Goal: Transaction & Acquisition: Purchase product/service

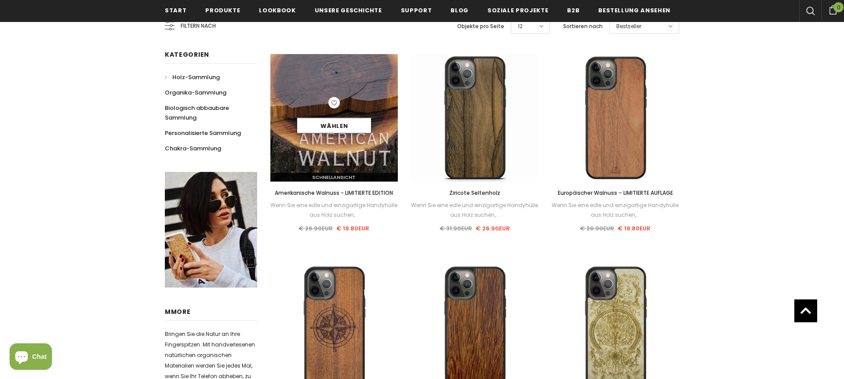
scroll to position [200, 0]
click at [343, 142] on img at bounding box center [334, 118] width 128 height 128
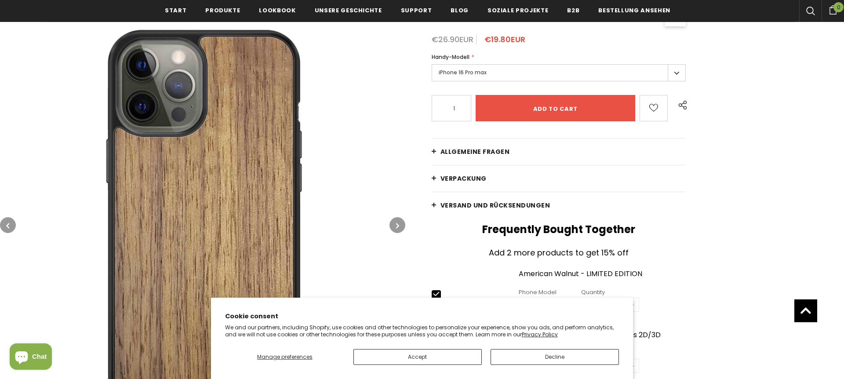
scroll to position [164, 0]
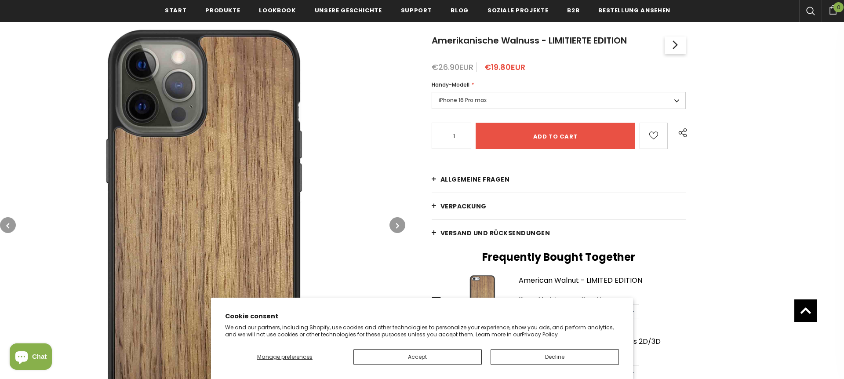
click at [395, 227] on button "button" at bounding box center [398, 225] width 16 height 16
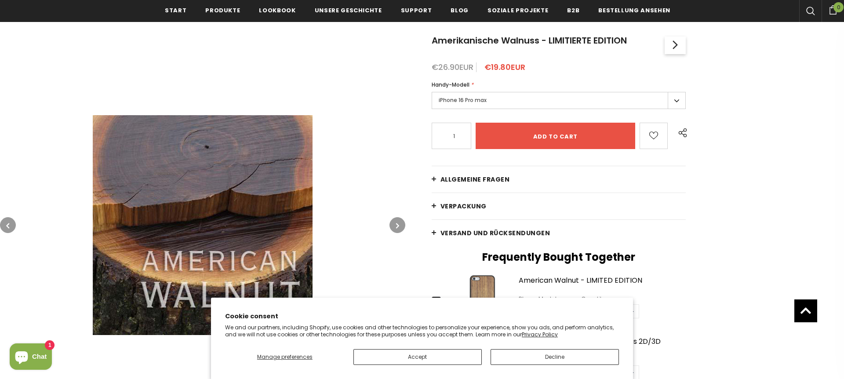
click at [395, 227] on button "button" at bounding box center [398, 225] width 16 height 16
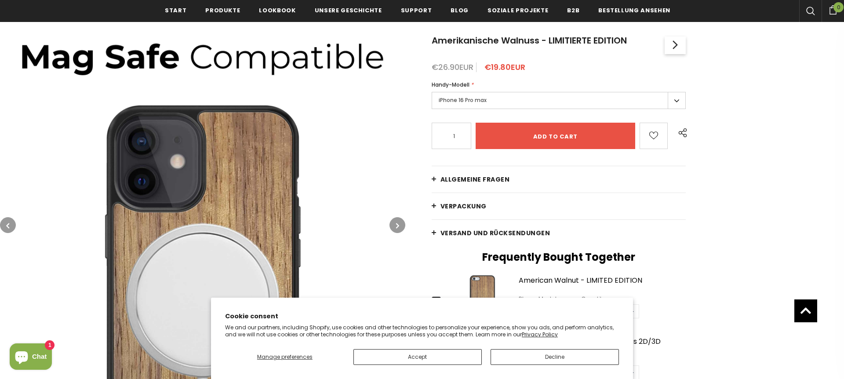
click at [395, 227] on button "button" at bounding box center [398, 225] width 16 height 16
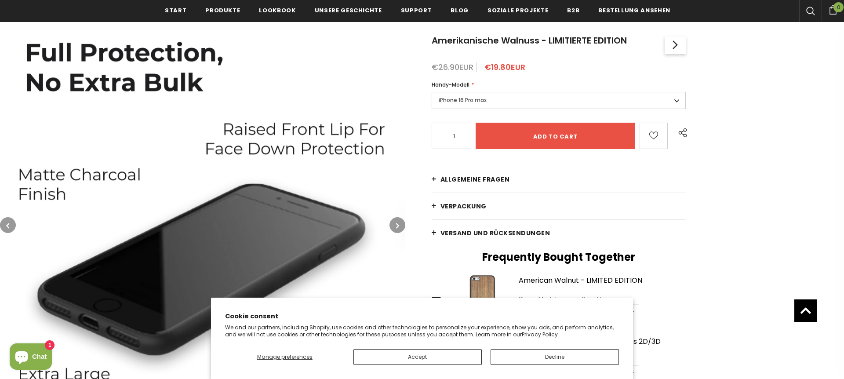
click at [395, 227] on button "button" at bounding box center [398, 225] width 16 height 16
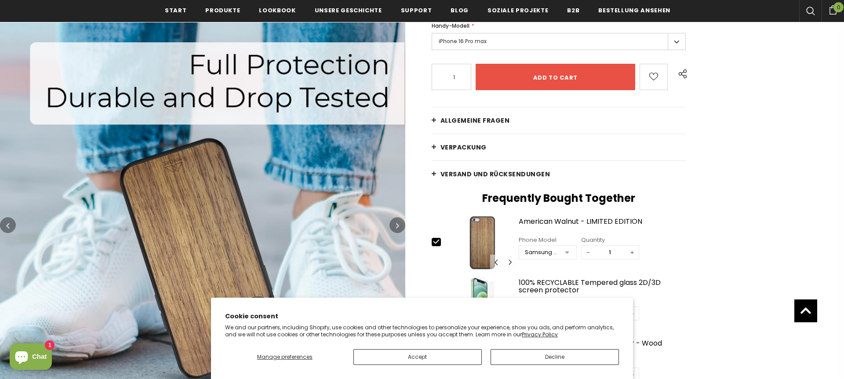
scroll to position [264, 0]
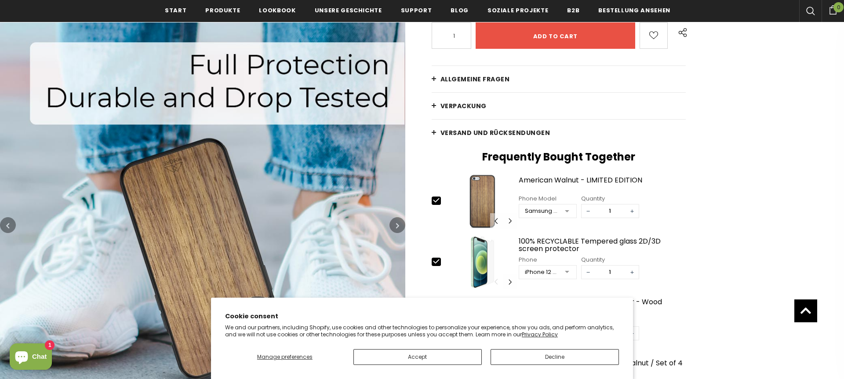
click at [395, 227] on button "button" at bounding box center [398, 225] width 16 height 16
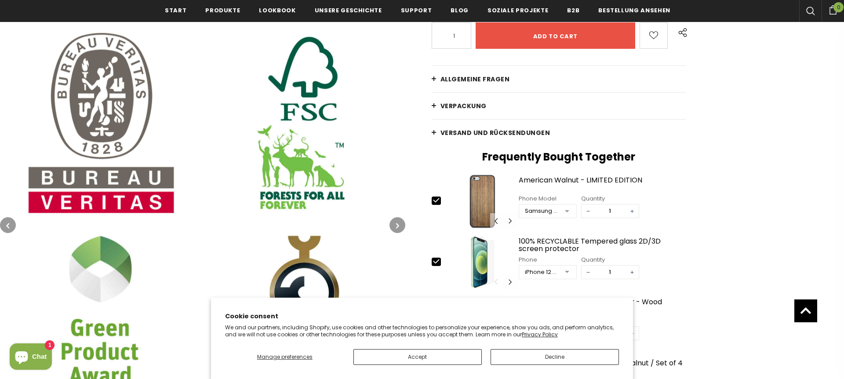
click at [395, 227] on button "button" at bounding box center [398, 225] width 16 height 16
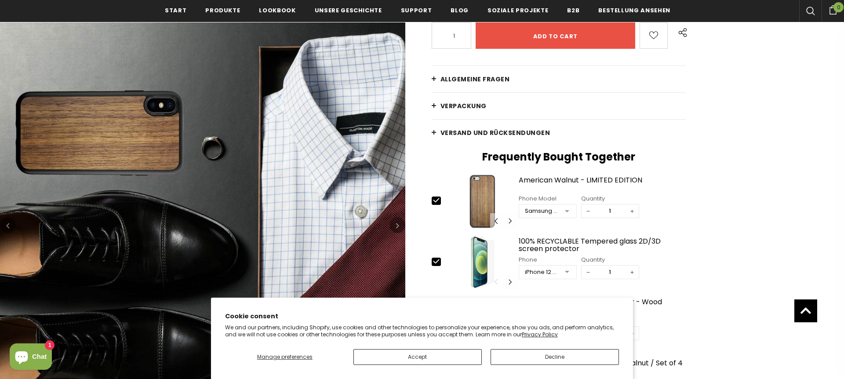
click at [395, 227] on button "button" at bounding box center [398, 225] width 16 height 16
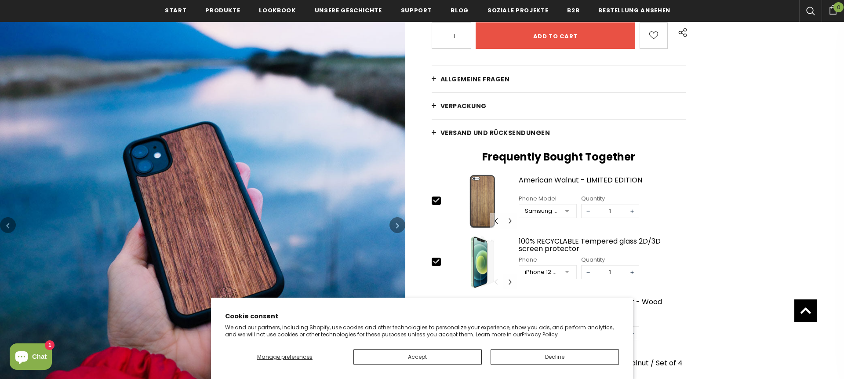
click at [395, 227] on button "button" at bounding box center [398, 225] width 16 height 16
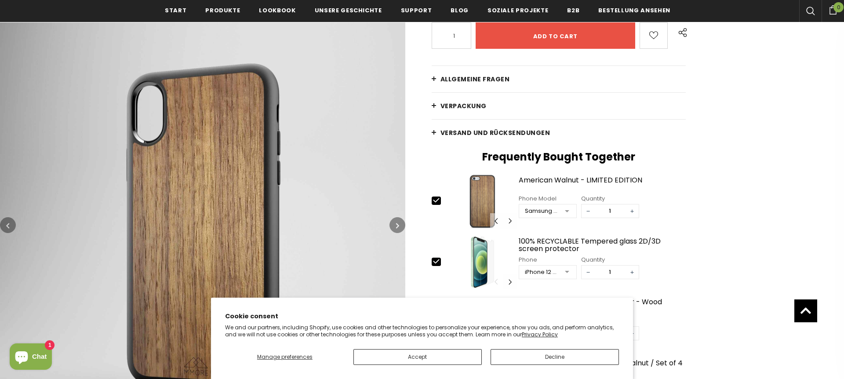
click at [395, 227] on button "button" at bounding box center [398, 225] width 16 height 16
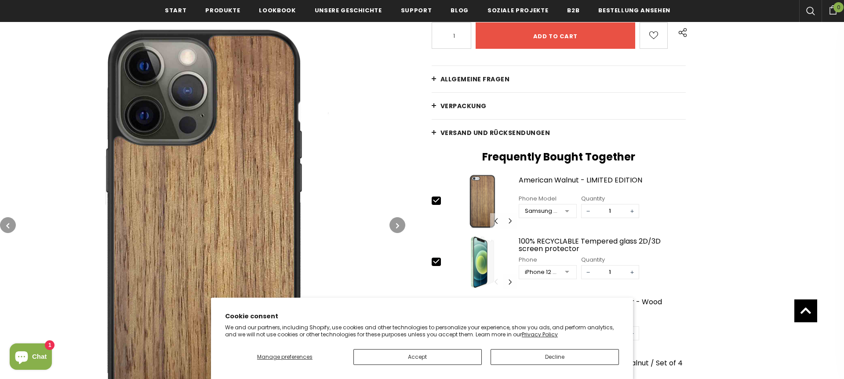
click at [395, 227] on button "button" at bounding box center [398, 225] width 16 height 16
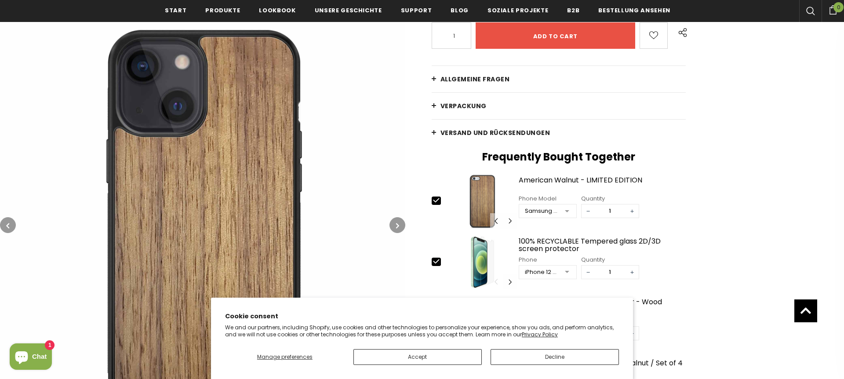
click at [395, 227] on button "button" at bounding box center [398, 225] width 16 height 16
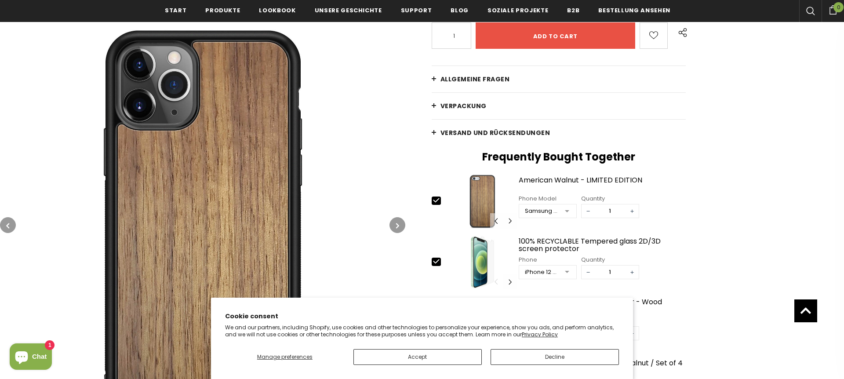
click at [395, 227] on button "button" at bounding box center [398, 225] width 16 height 16
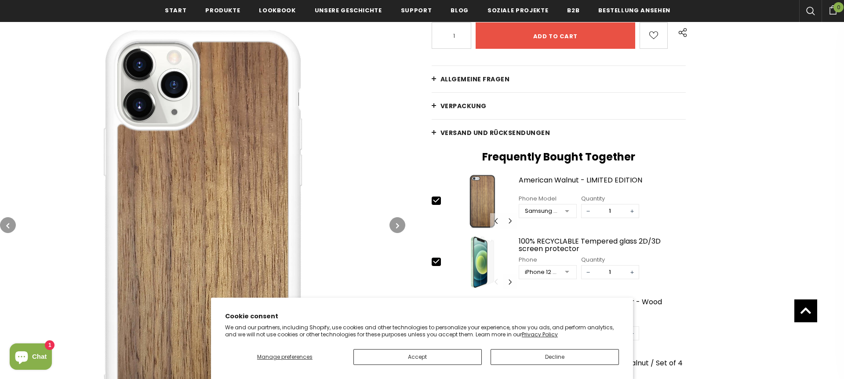
click at [395, 227] on button "button" at bounding box center [398, 225] width 16 height 16
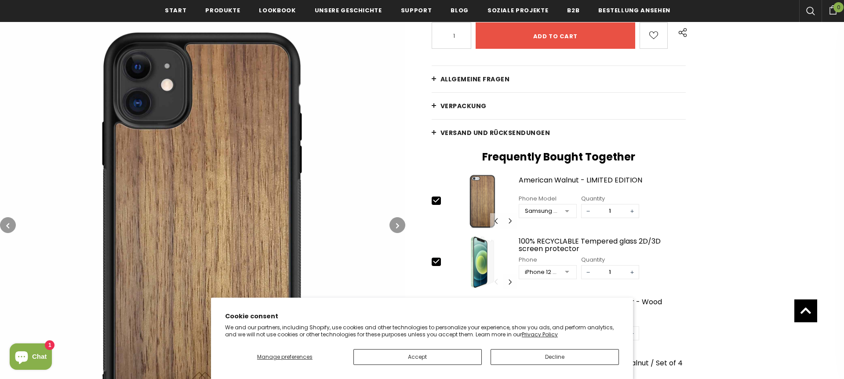
click at [395, 227] on button "button" at bounding box center [398, 225] width 16 height 16
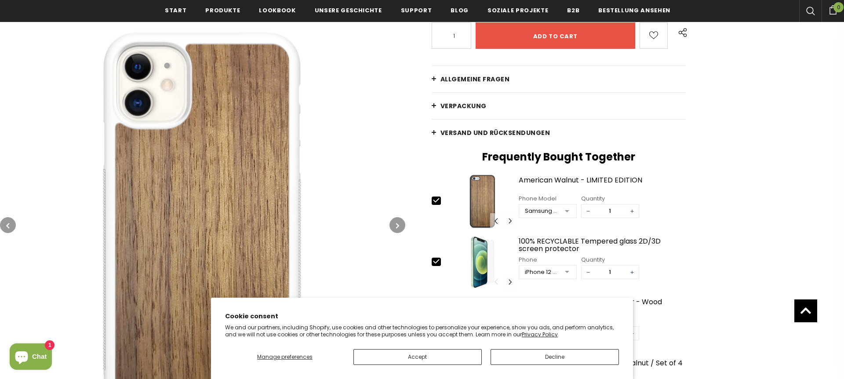
click at [395, 227] on button "button" at bounding box center [398, 225] width 16 height 16
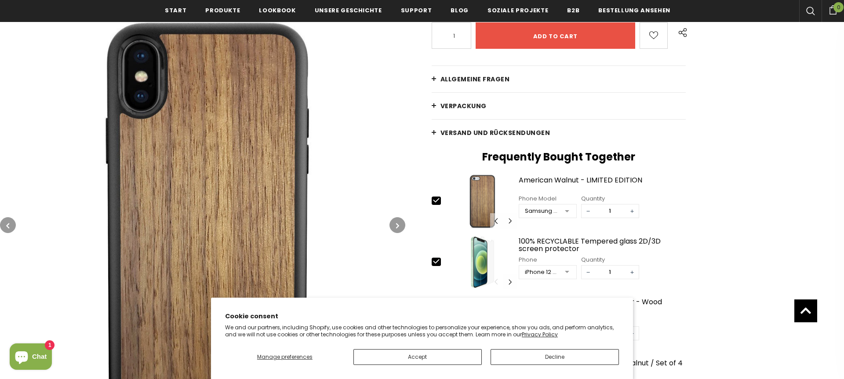
click at [395, 227] on button "button" at bounding box center [398, 225] width 16 height 16
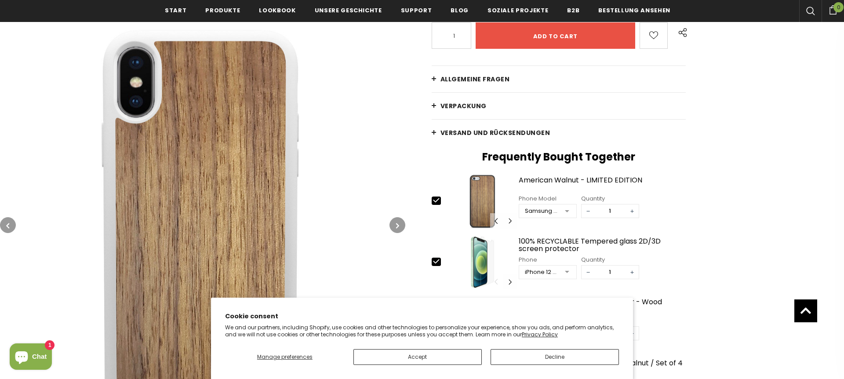
click at [395, 227] on button "button" at bounding box center [398, 225] width 16 height 16
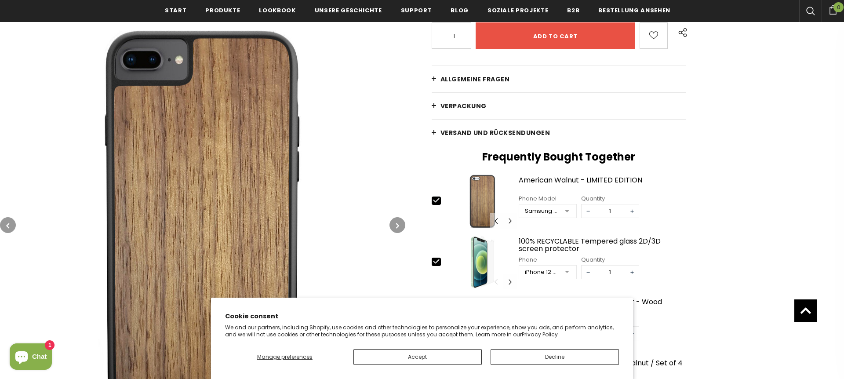
click at [395, 227] on button "button" at bounding box center [398, 225] width 16 height 16
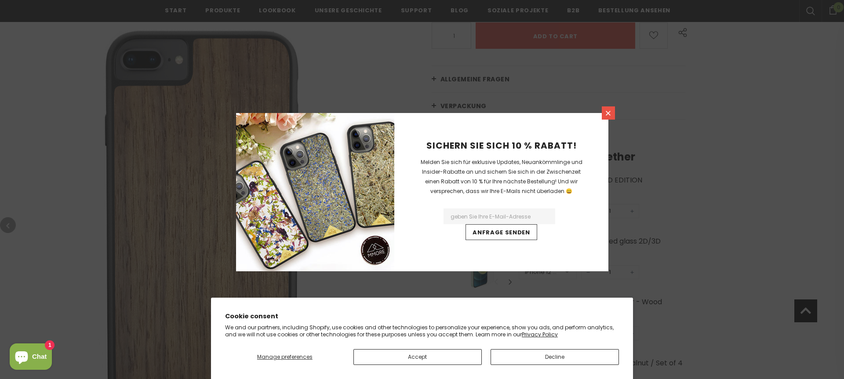
click at [606, 112] on icon at bounding box center [608, 112] width 7 height 7
